Goal: Task Accomplishment & Management: Manage account settings

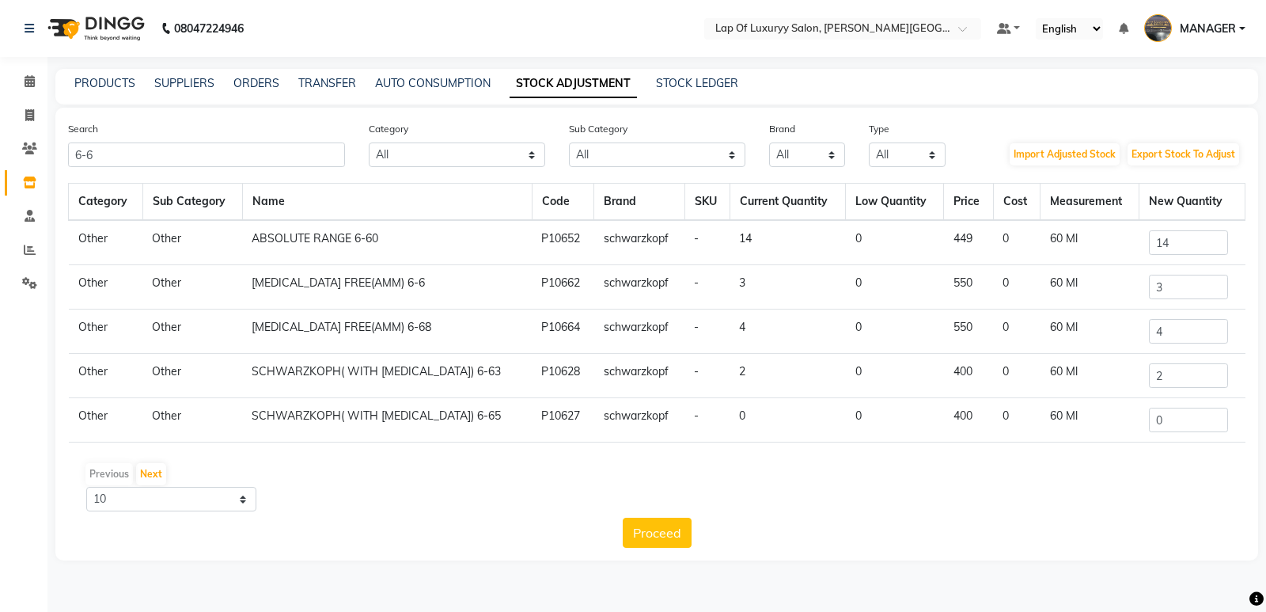
click at [142, 133] on div "Search 6-6" at bounding box center [206, 143] width 301 height 47
click at [140, 139] on div "Search 6-6" at bounding box center [206, 143] width 301 height 47
click at [122, 170] on div "Search 6-6 Category All Hair Skin Makeup Personal Care Appliances [PERSON_NAME]…" at bounding box center [656, 334] width 1203 height 453
click at [136, 154] on input "6-6" at bounding box center [206, 154] width 277 height 25
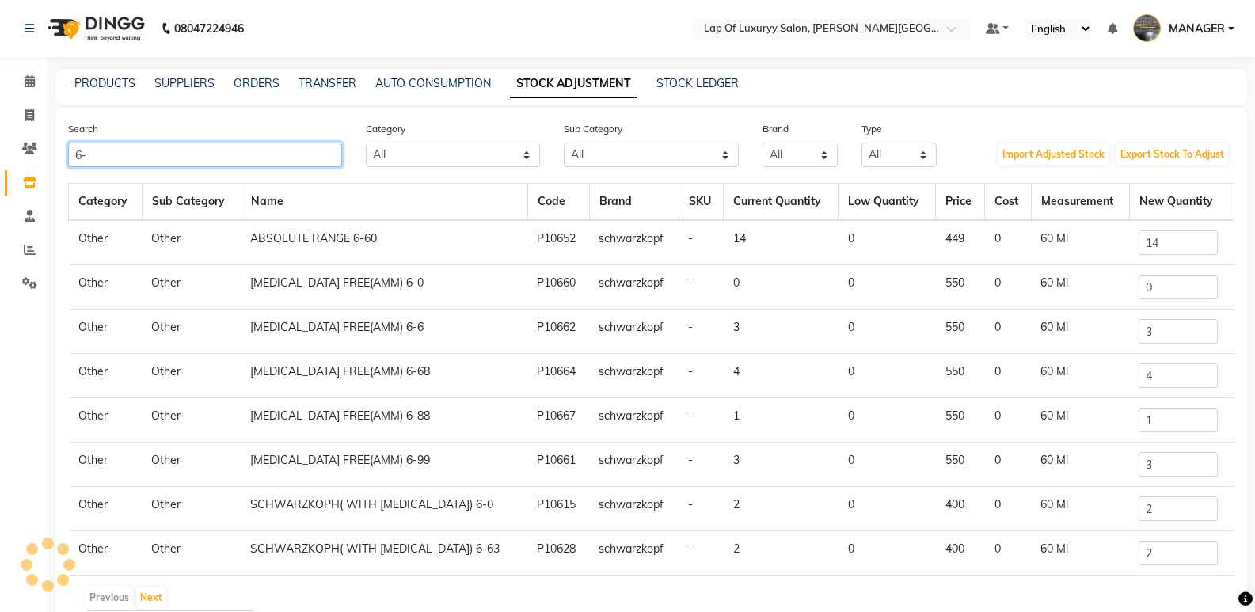
type input "6"
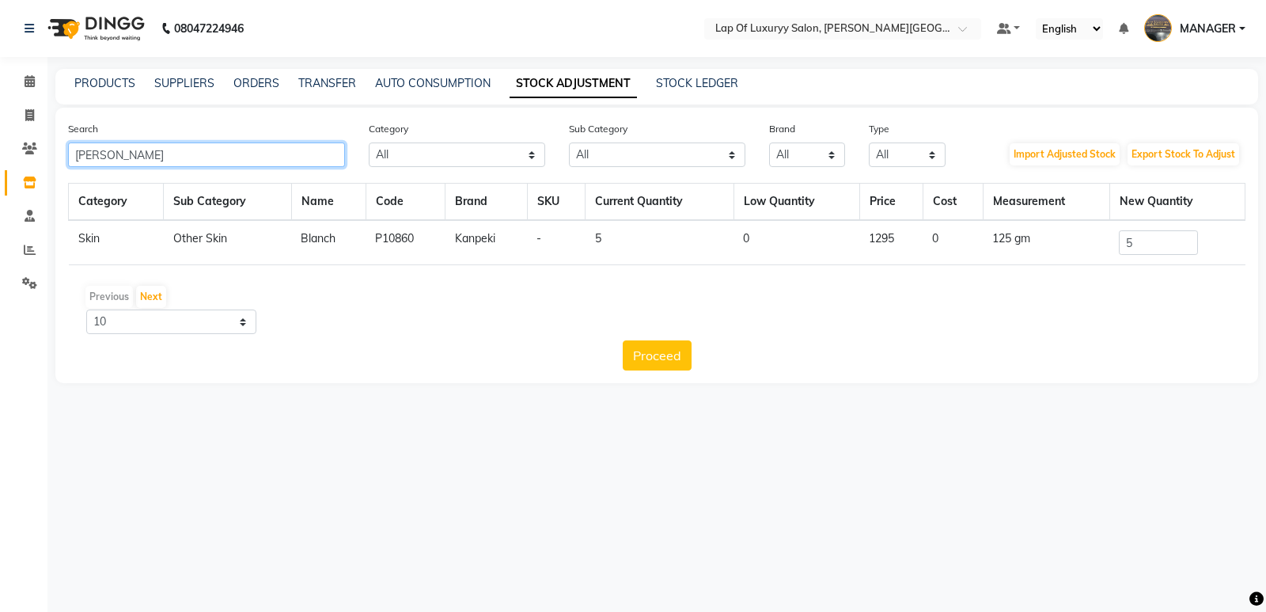
type input "[PERSON_NAME]"
click at [1148, 248] on input "5" at bounding box center [1158, 242] width 79 height 25
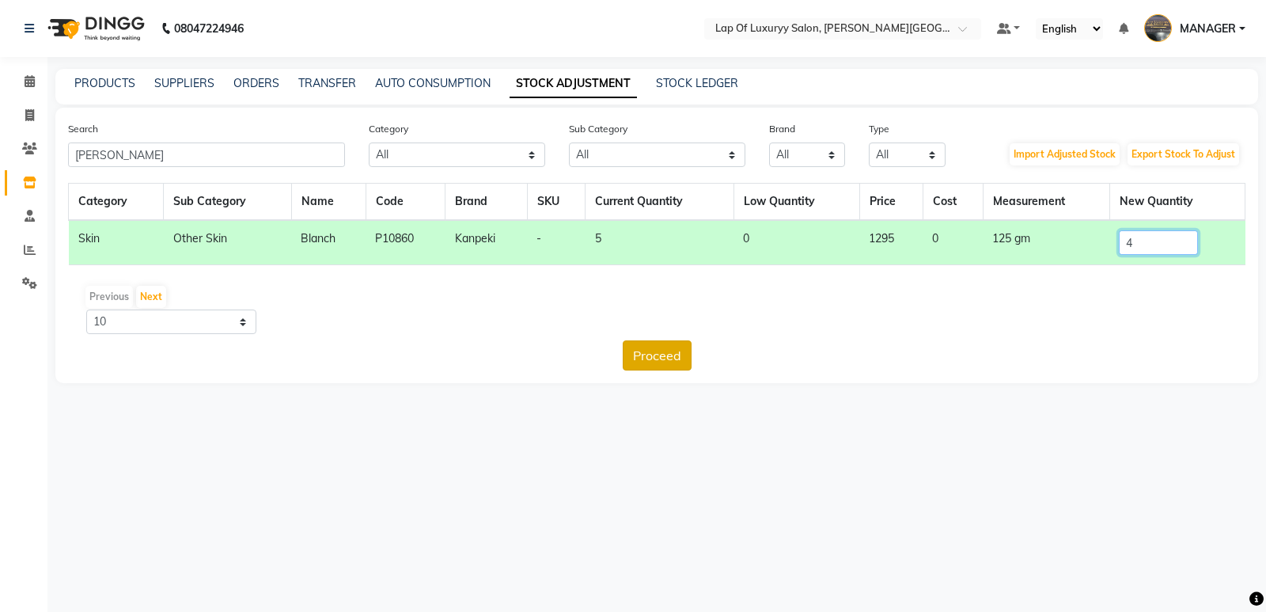
type input "4"
click at [672, 366] on button "Proceed" at bounding box center [657, 355] width 69 height 30
click at [678, 359] on button "Submit" at bounding box center [691, 355] width 63 height 30
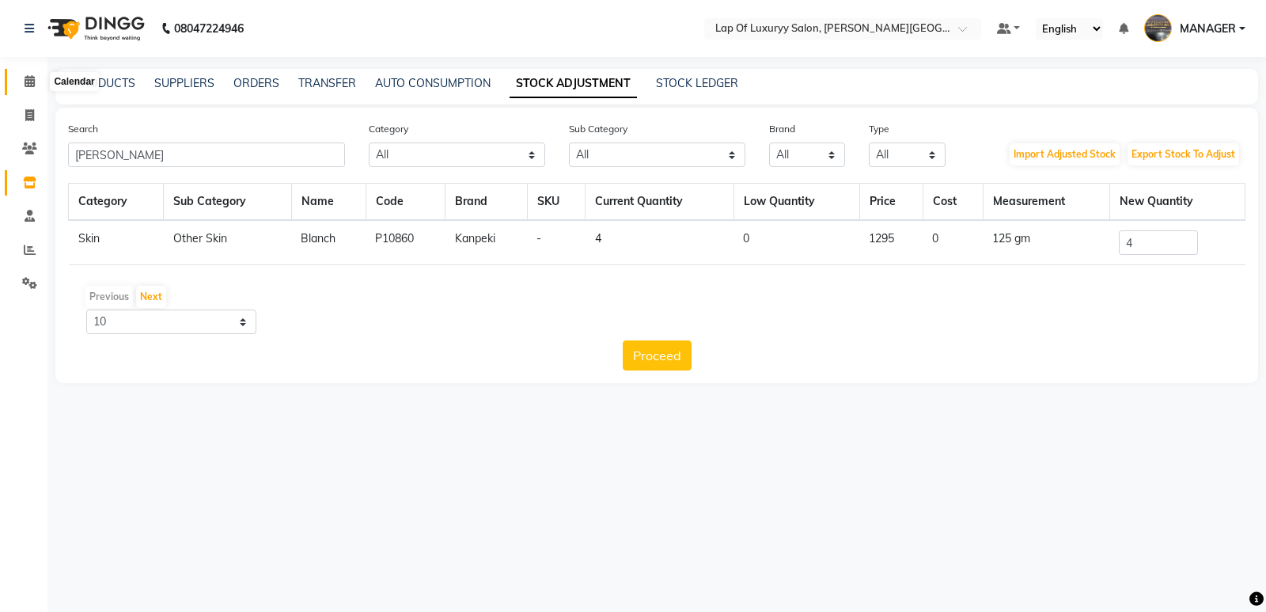
click at [30, 78] on icon at bounding box center [30, 81] width 10 height 12
